Goal: Navigation & Orientation: Find specific page/section

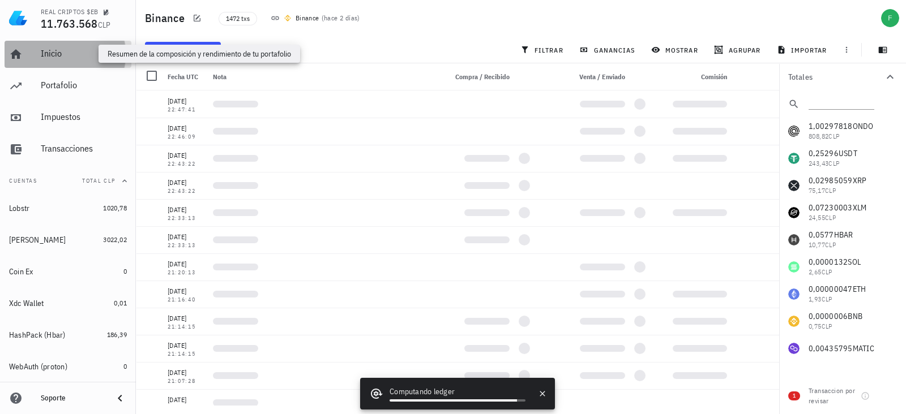
click at [69, 55] on div "Inicio" at bounding box center [84, 53] width 86 height 11
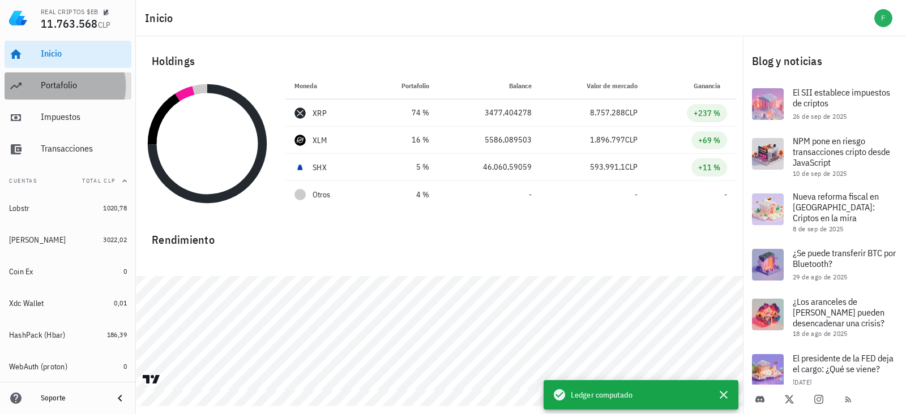
click at [20, 89] on icon at bounding box center [16, 86] width 14 height 14
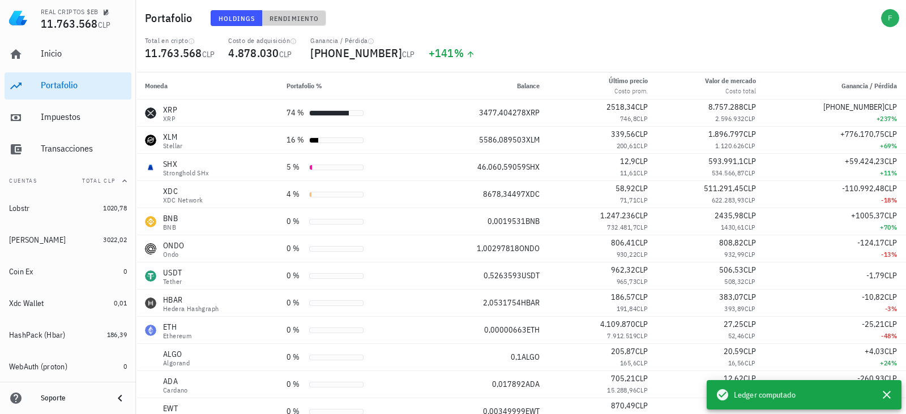
click at [293, 18] on span "Rendimiento" at bounding box center [294, 18] width 50 height 8
